Goal: Task Accomplishment & Management: Manage account settings

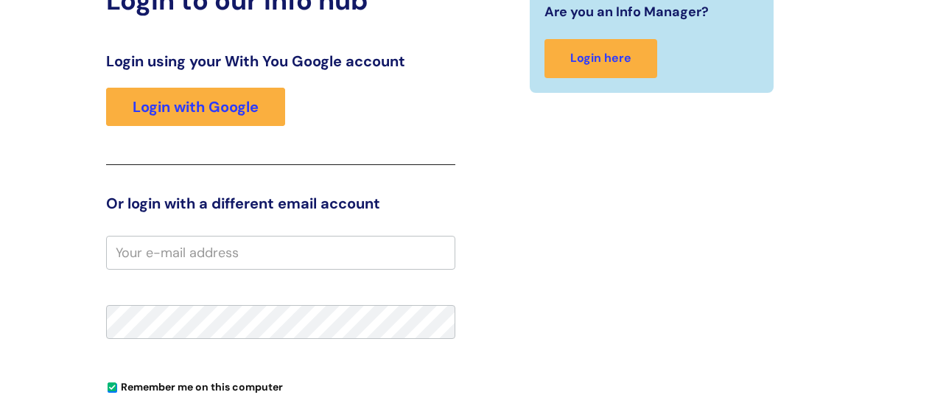
scroll to position [260, 0]
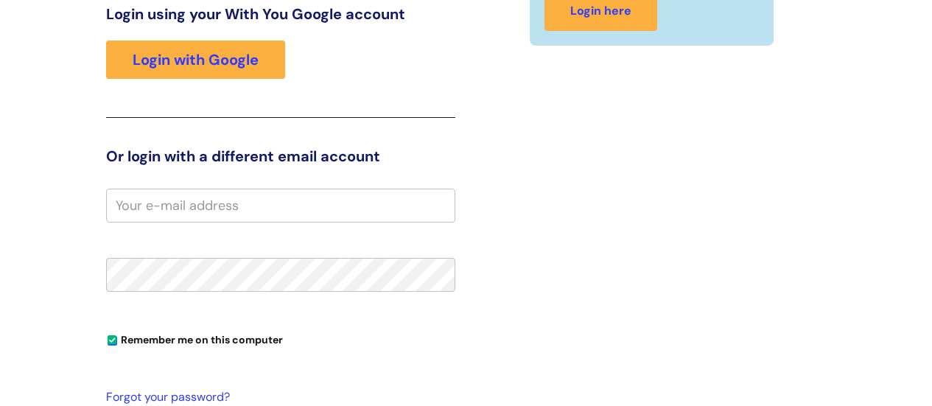
click at [192, 203] on input "email" at bounding box center [280, 206] width 349 height 34
type input "hannahrigler@yahoo.co.uk"
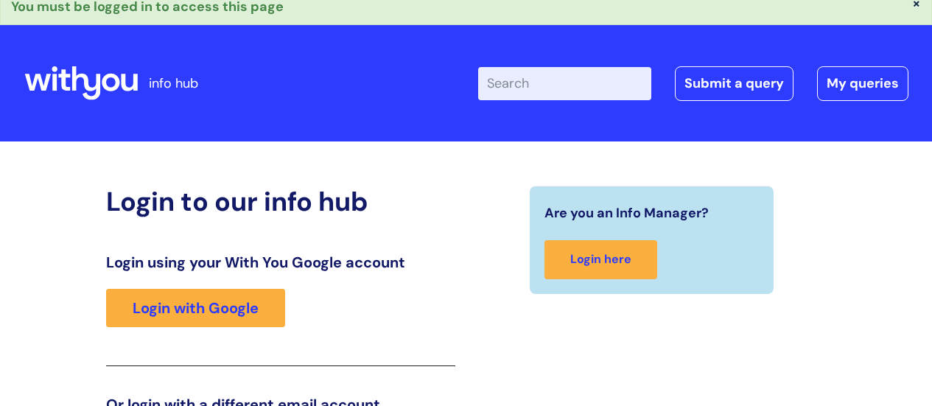
scroll to position [0, 0]
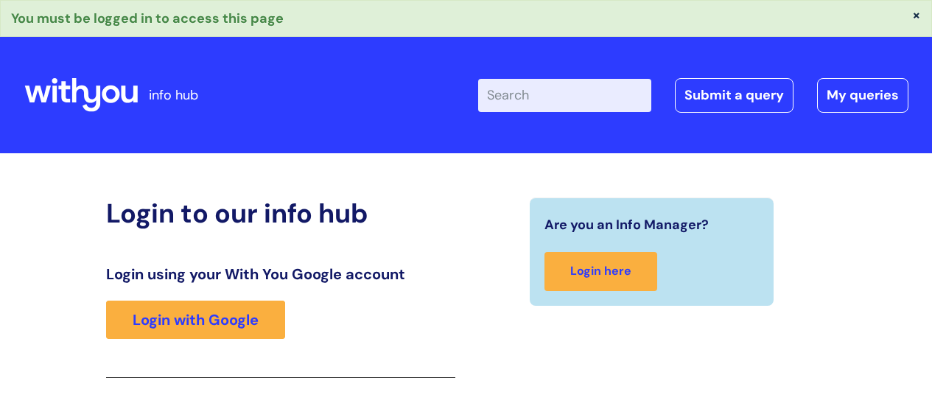
click at [121, 81] on icon at bounding box center [81, 94] width 114 height 35
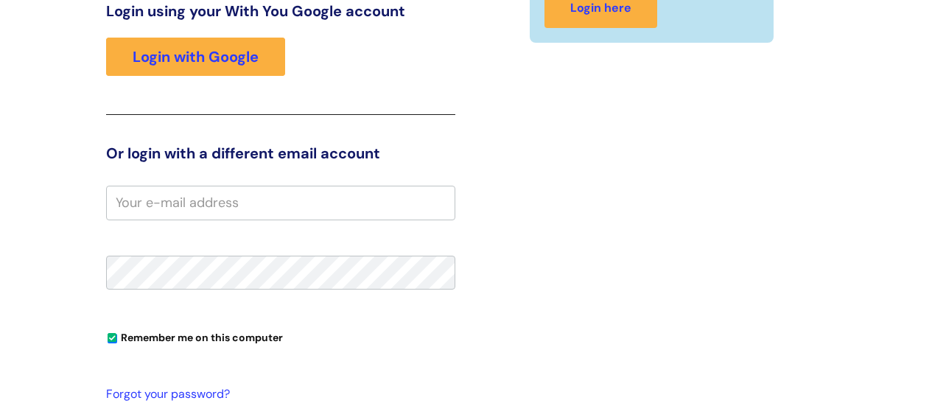
scroll to position [226, 0]
click at [299, 214] on input "email" at bounding box center [280, 203] width 349 height 34
type input "[EMAIL_ADDRESS][DOMAIN_NAME]"
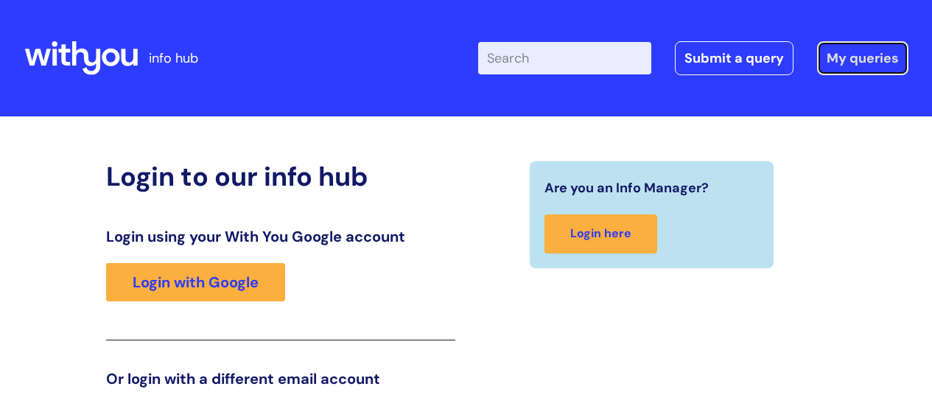
click at [862, 66] on link "My queries" at bounding box center [862, 58] width 91 height 34
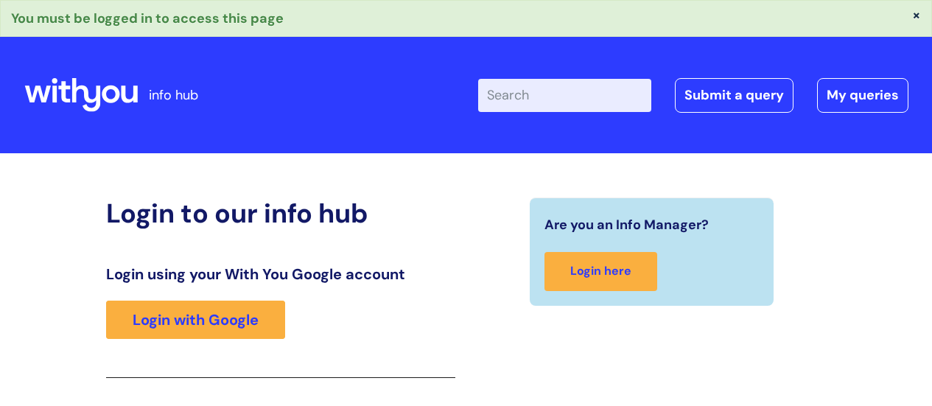
scroll to position [262, 0]
